Goal: Task Accomplishment & Management: Use online tool/utility

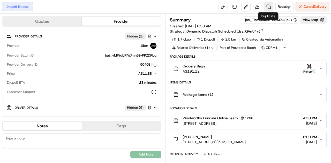
click at [268, 6] on link at bounding box center [268, 6] width 9 height 9
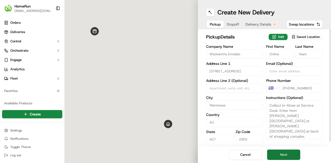
click at [280, 153] on button "Next" at bounding box center [283, 155] width 33 height 10
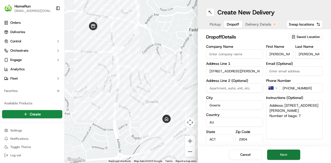
click at [280, 153] on button "Next" at bounding box center [283, 155] width 33 height 10
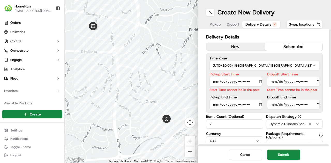
click at [232, 48] on button "now" at bounding box center [235, 47] width 58 height 8
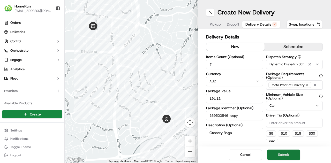
click at [284, 153] on button "Submit" at bounding box center [283, 155] width 33 height 10
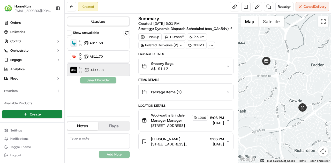
click at [123, 70] on div "Uber Dropoff ETA 40 minutes A$11.88" at bounding box center [98, 70] width 63 height 12
click at [100, 80] on button "Assign Provider" at bounding box center [98, 80] width 37 height 6
